Goal: Task Accomplishment & Management: Complete application form

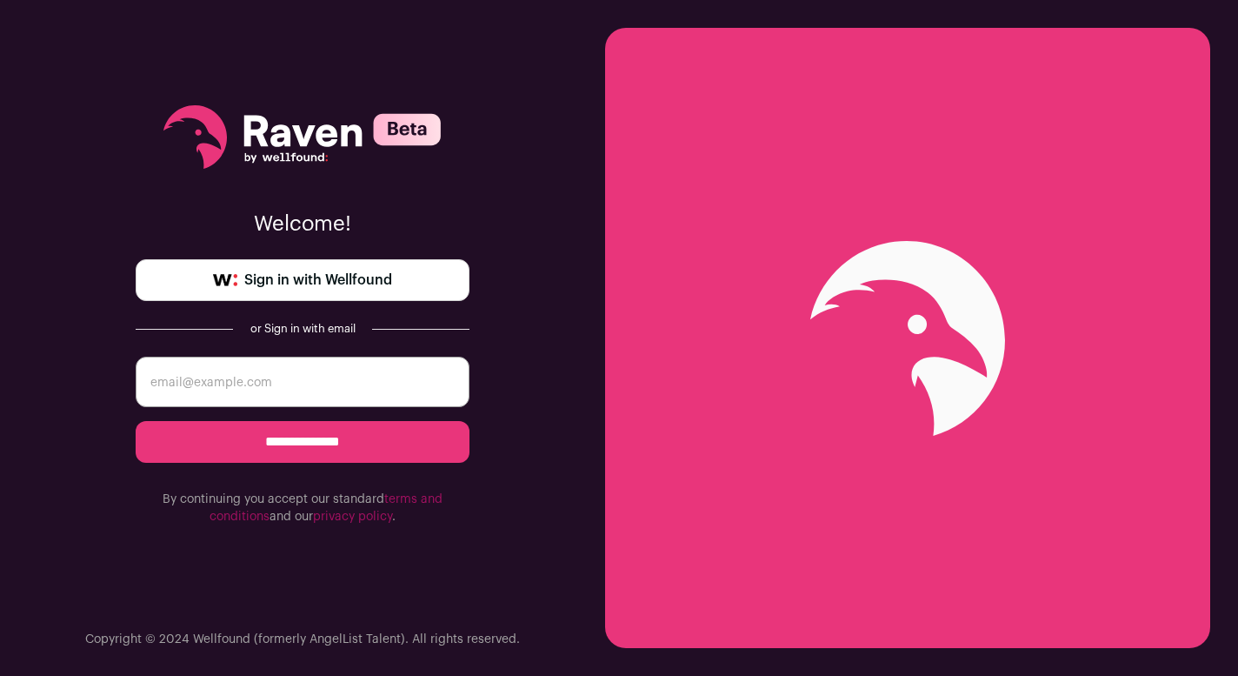
click at [303, 278] on span "Sign in with Wellfound" at bounding box center [318, 280] width 148 height 21
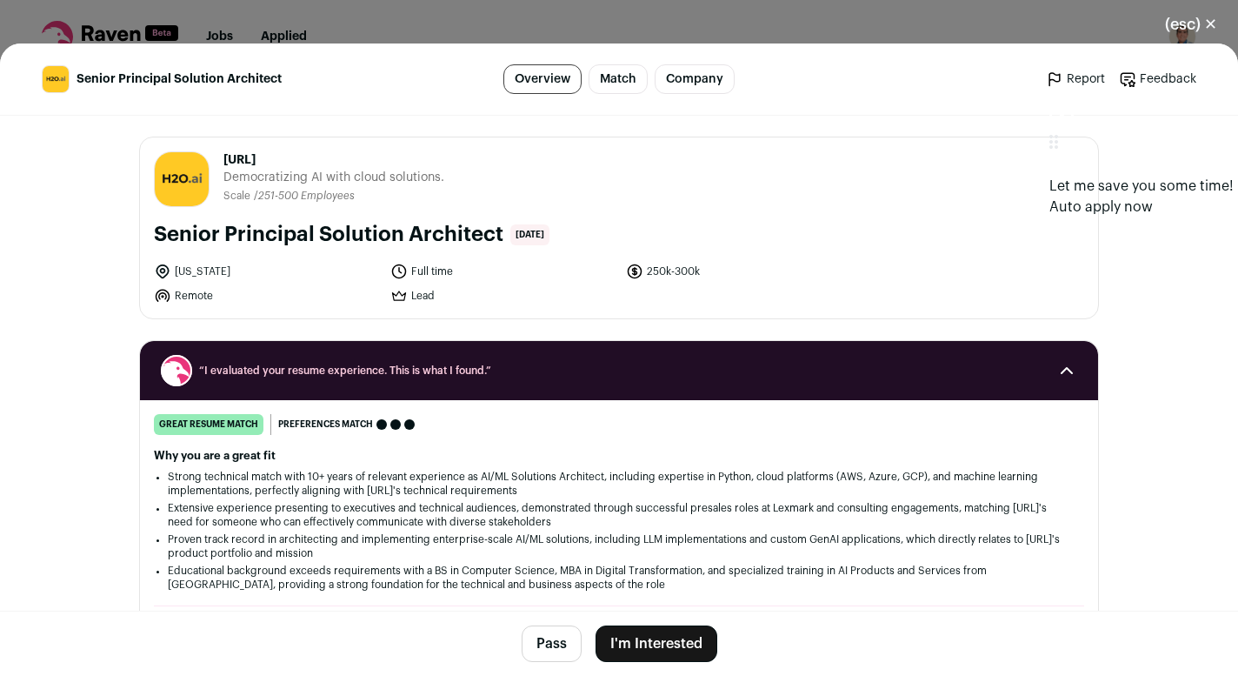
click at [659, 642] on button "I'm Interested" at bounding box center [657, 643] width 122 height 37
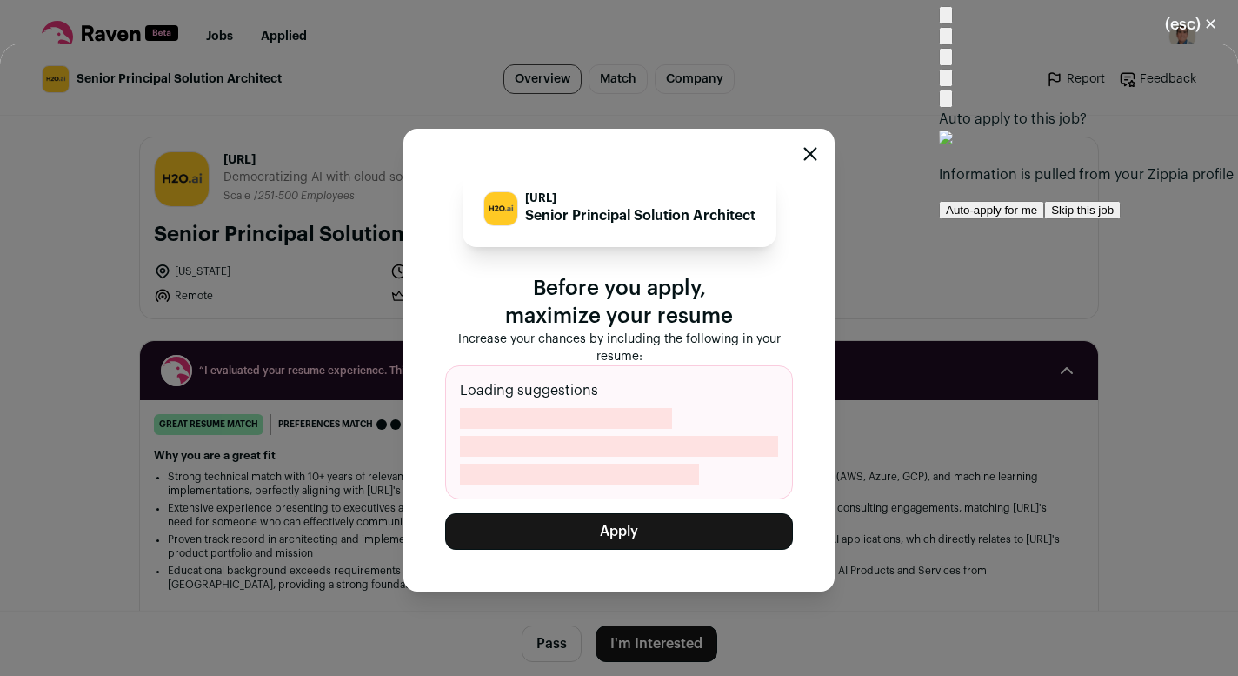
click at [946, 19] on img at bounding box center [946, 19] width 0 height 0
